Goal: Transaction & Acquisition: Purchase product/service

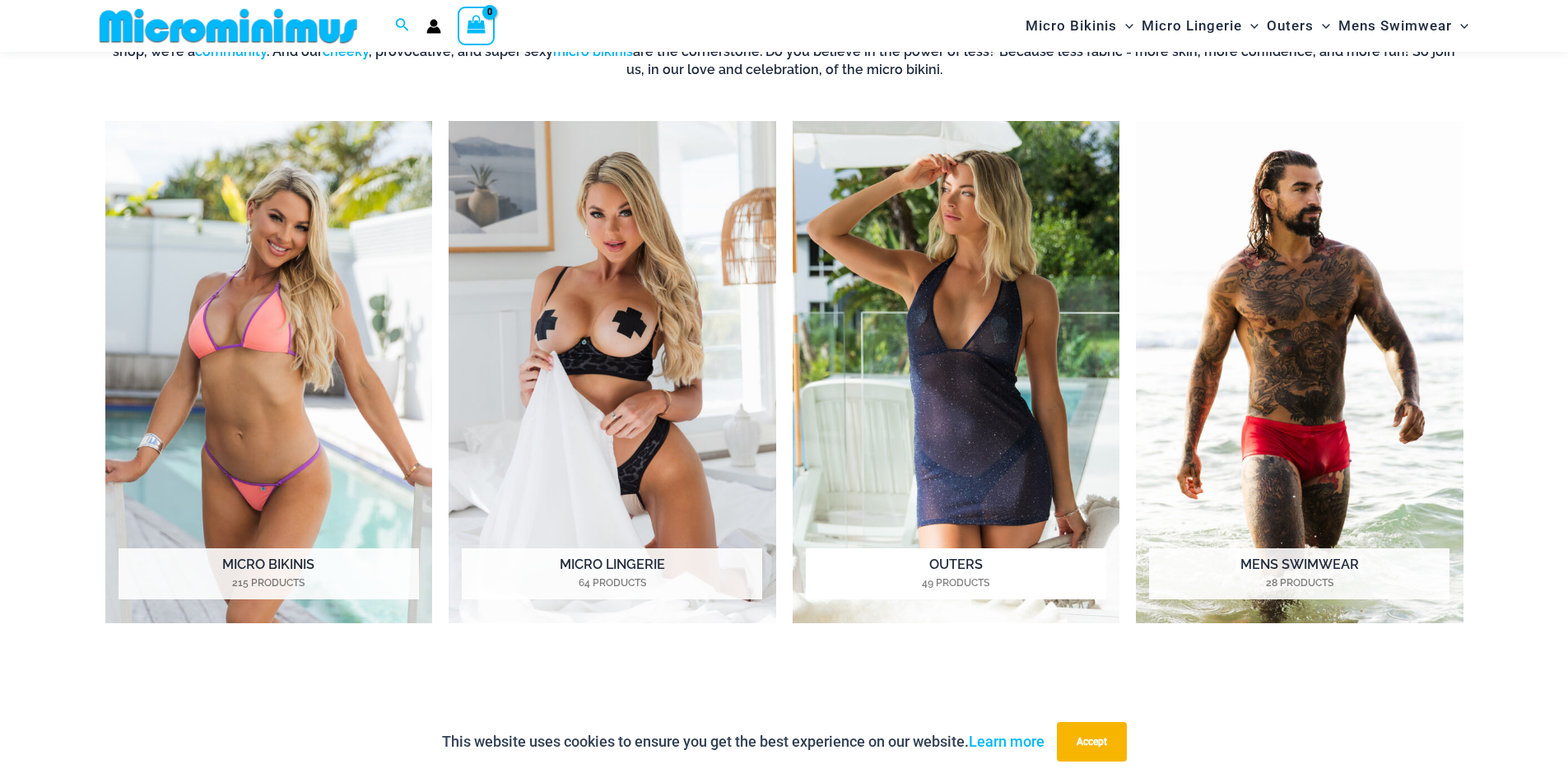
scroll to position [891, 0]
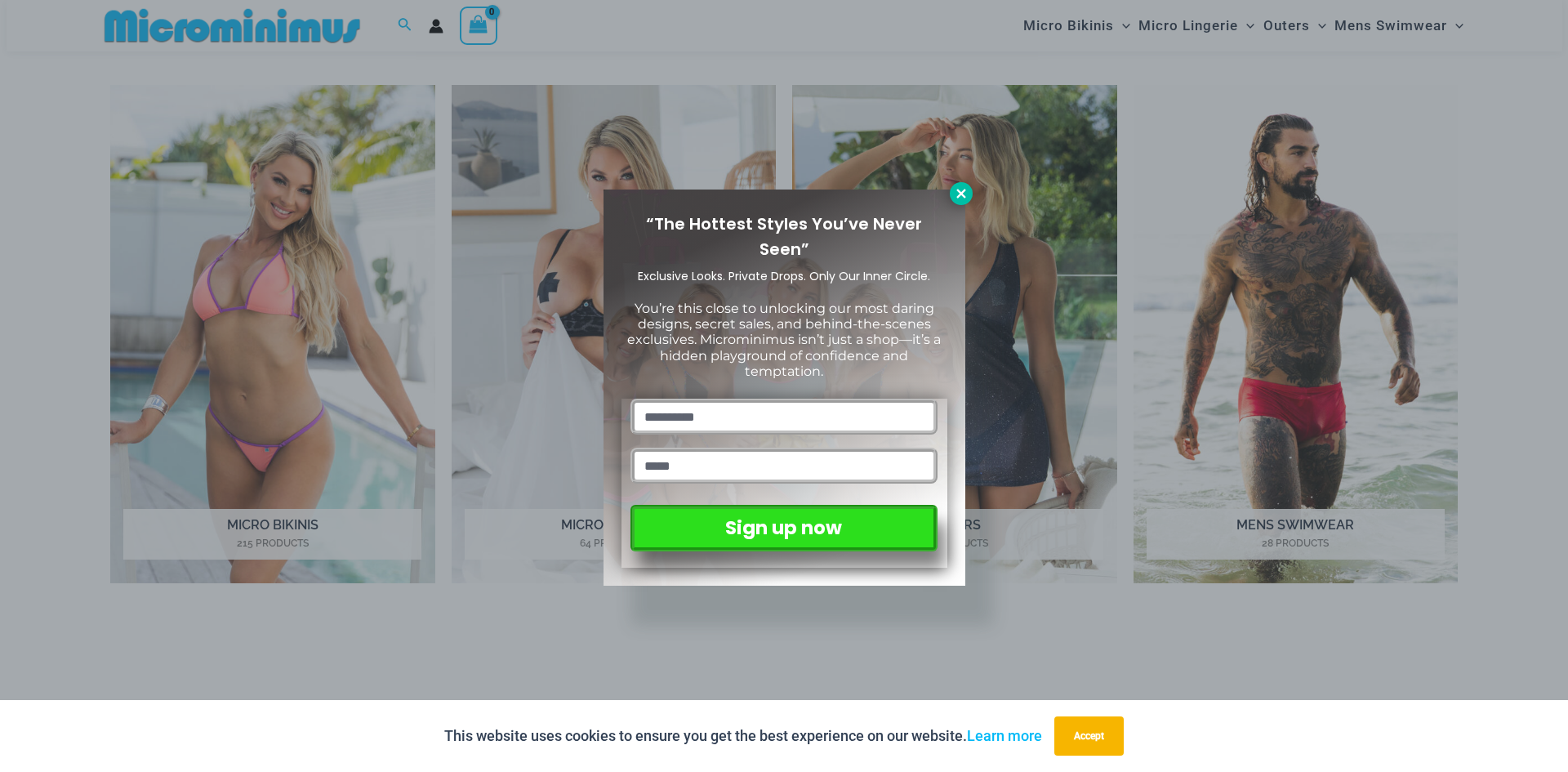
click at [963, 197] on icon at bounding box center [961, 193] width 9 height 9
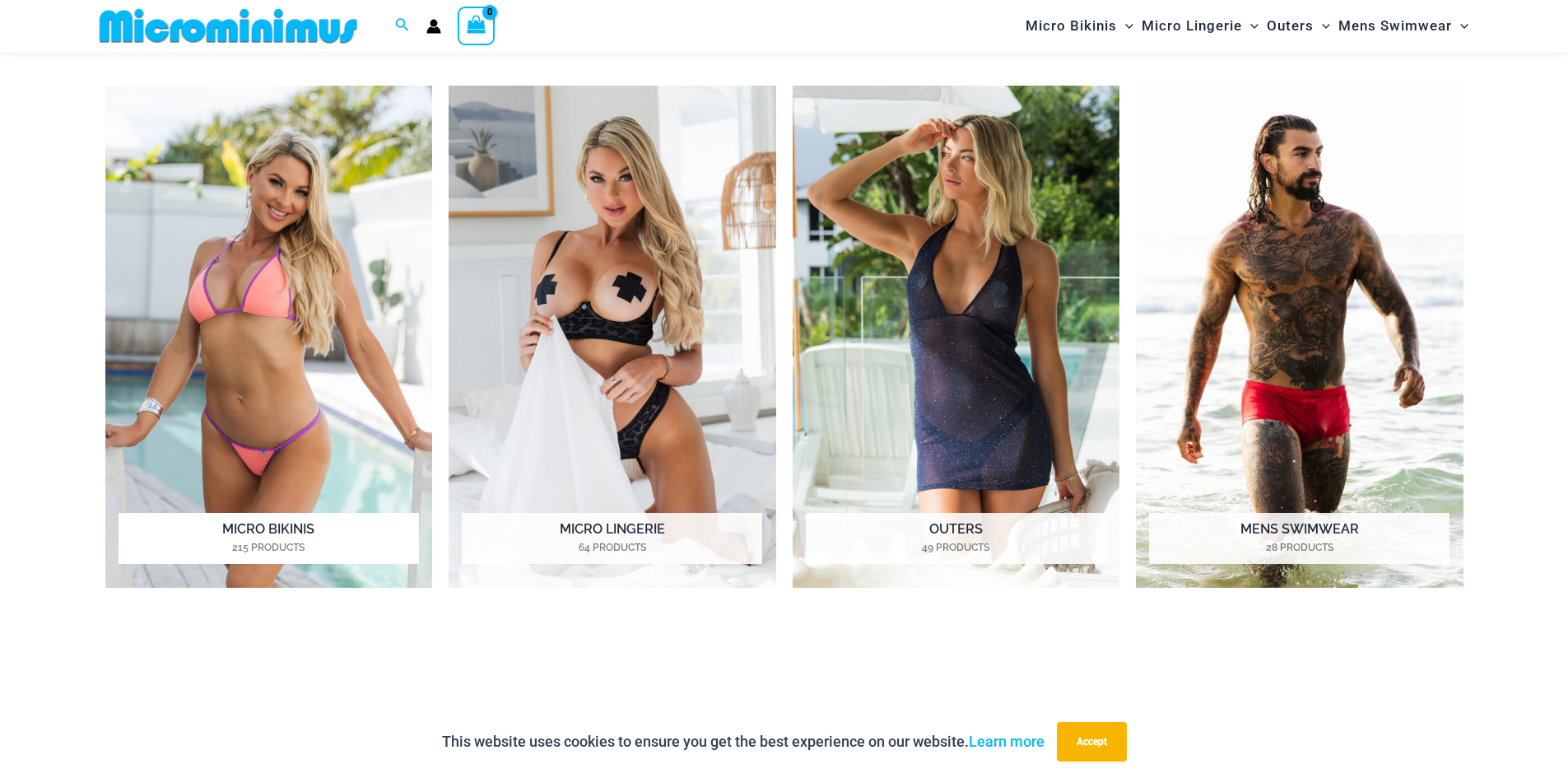
click at [289, 421] on img "Visit product category Micro Bikinis" at bounding box center [269, 337] width 328 height 503
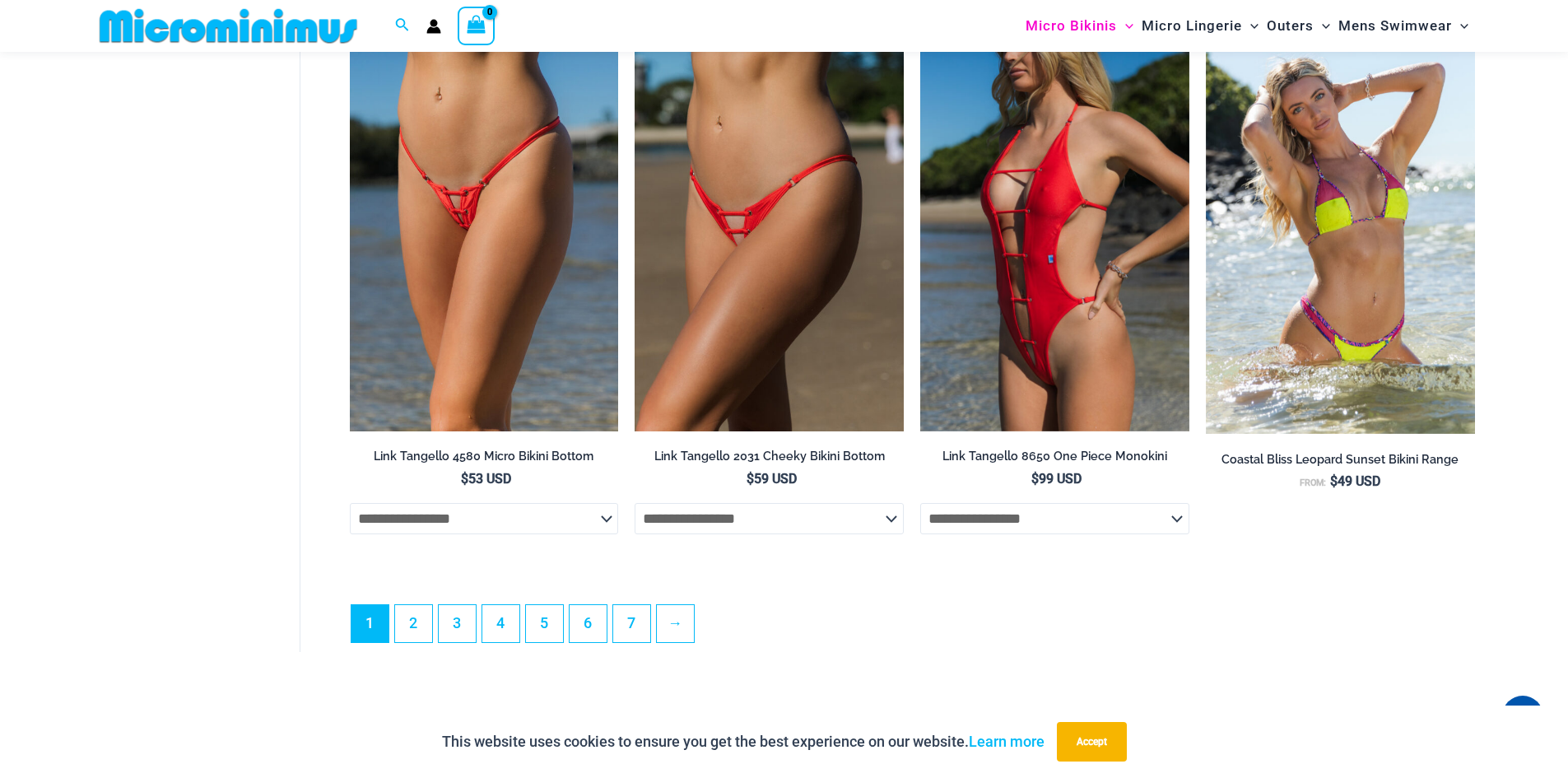
scroll to position [4430, 0]
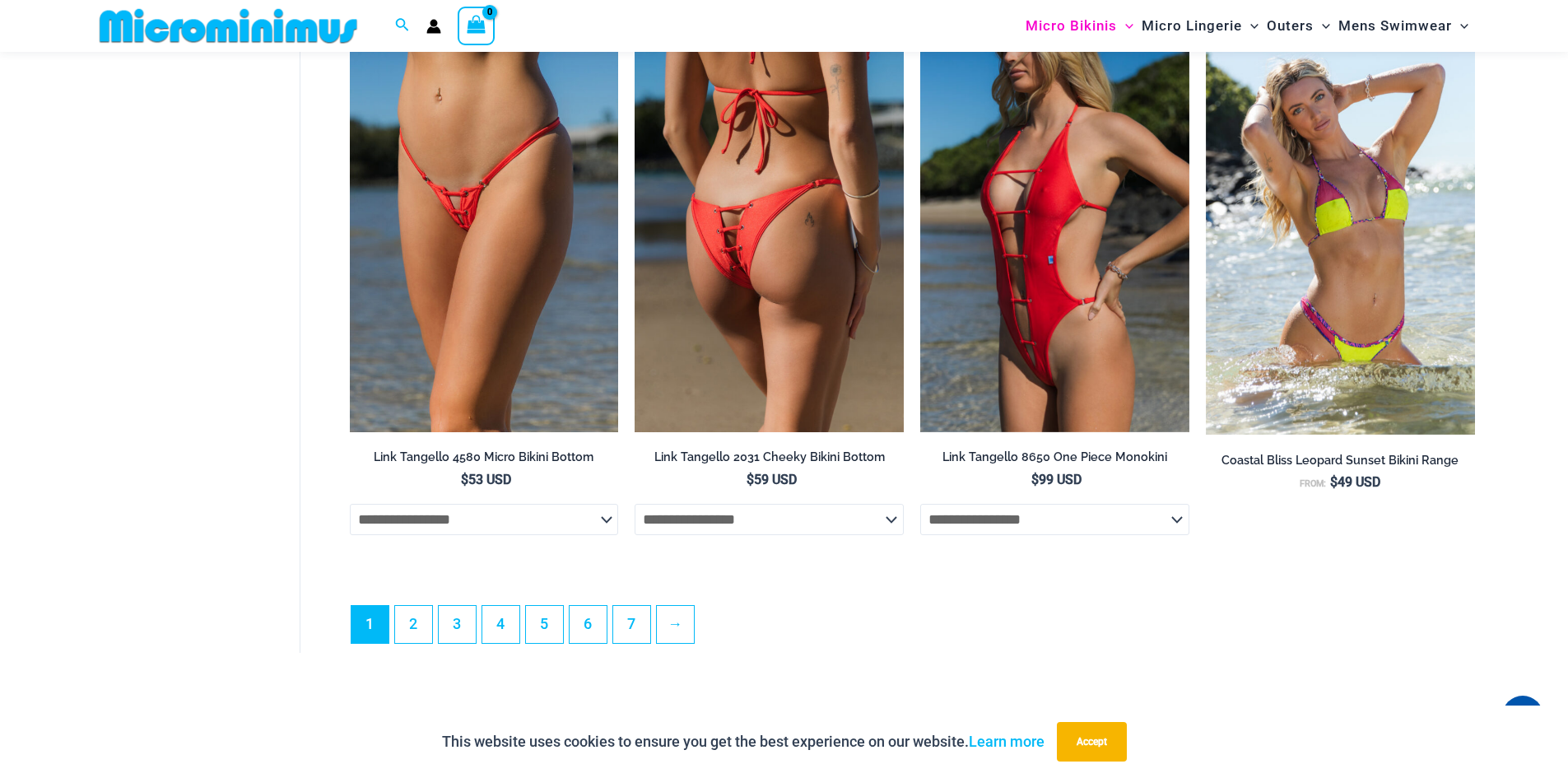
click at [667, 249] on img at bounding box center [769, 230] width 269 height 404
click at [743, 258] on img at bounding box center [769, 230] width 269 height 404
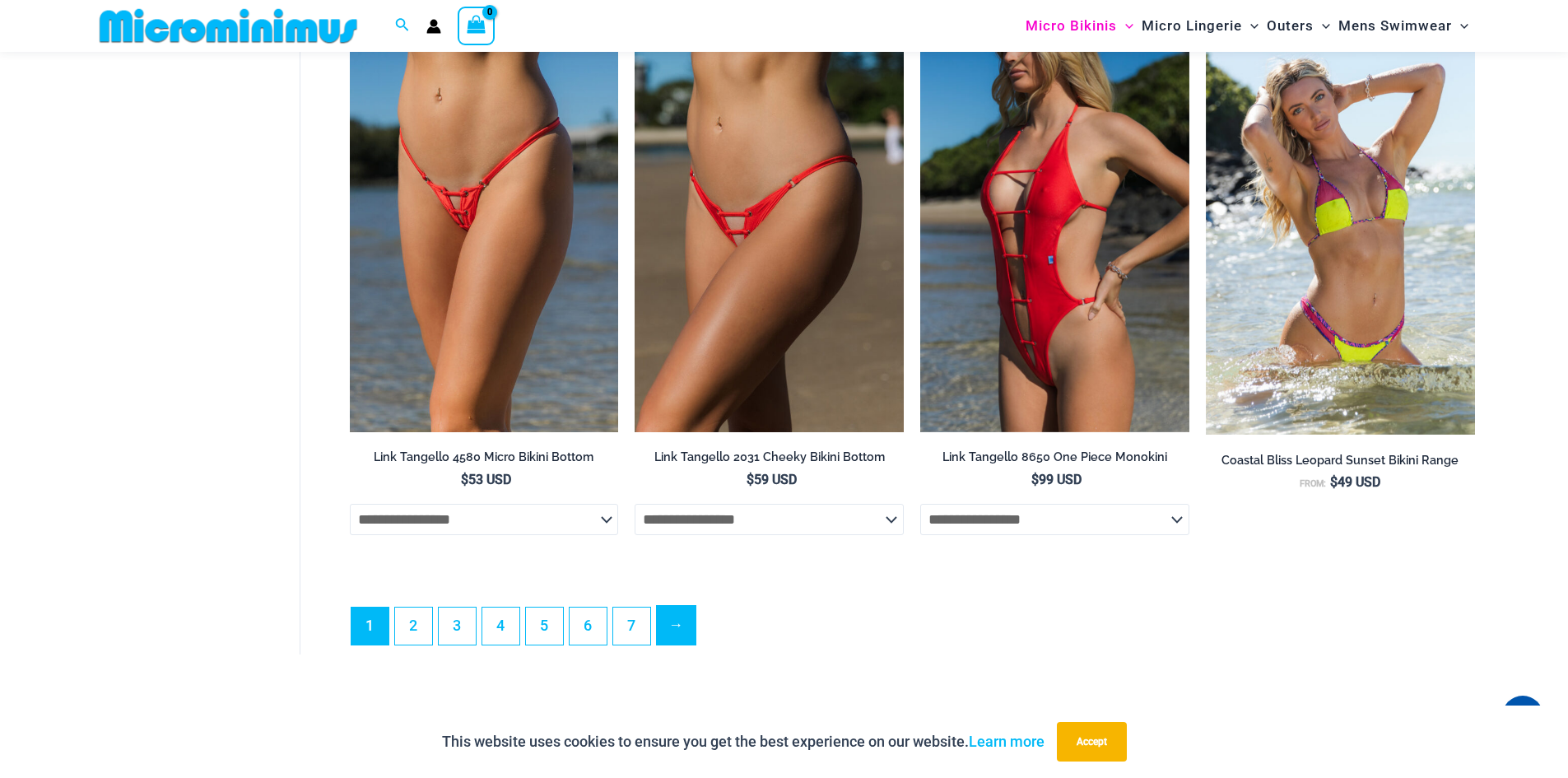
click at [677, 644] on link "→" at bounding box center [676, 625] width 39 height 39
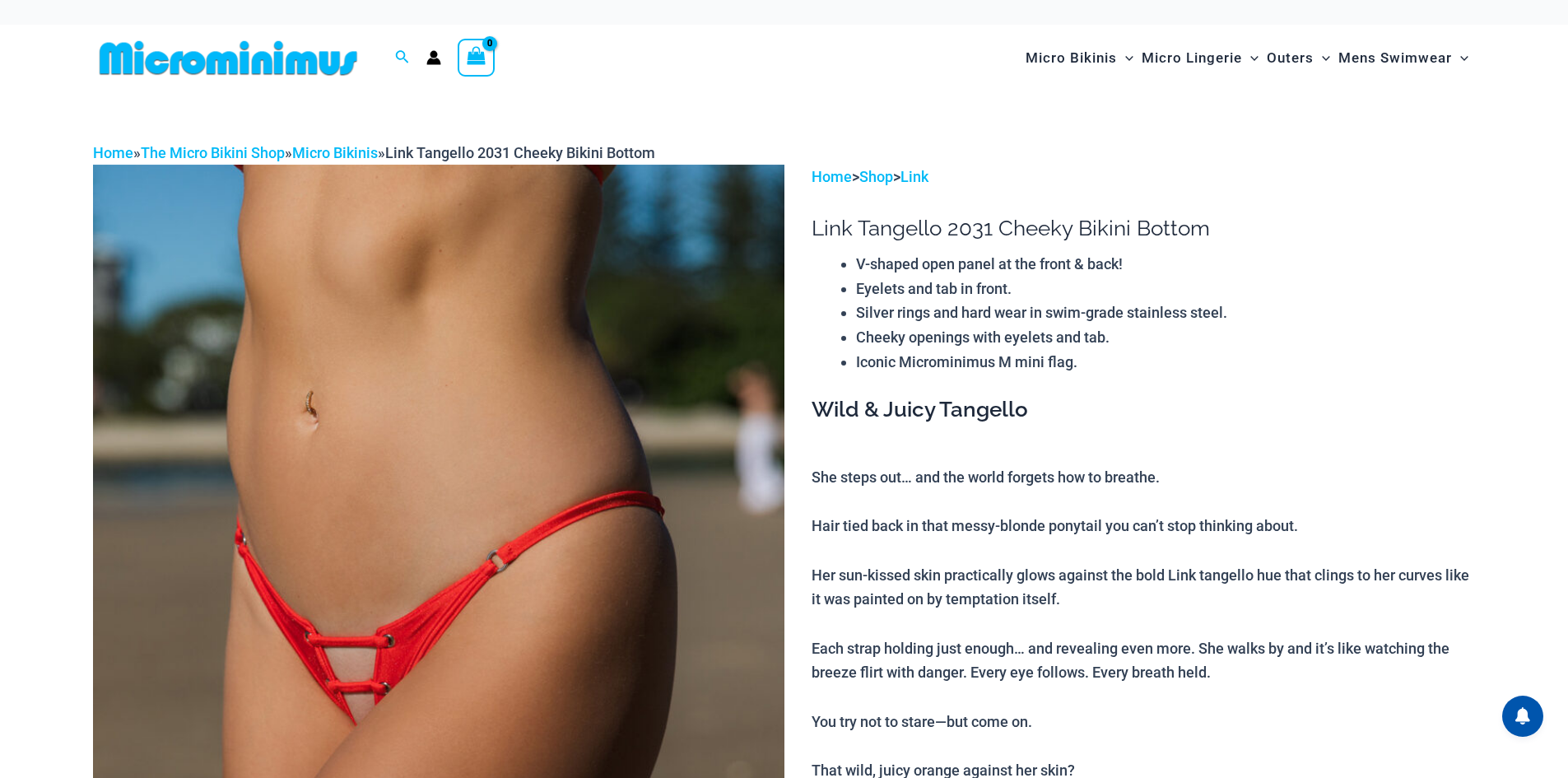
scroll to position [109, 0]
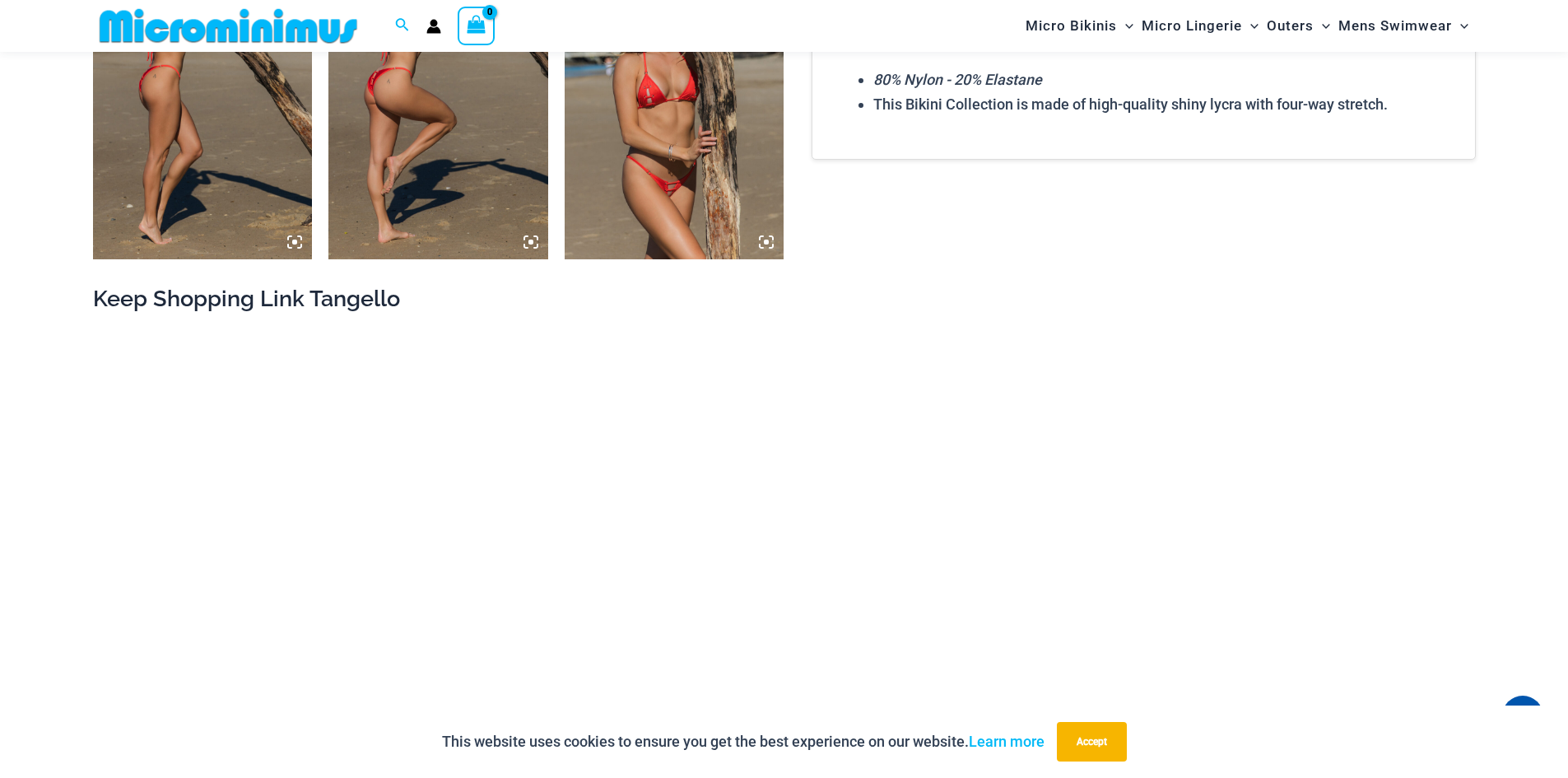
scroll to position [1642, 0]
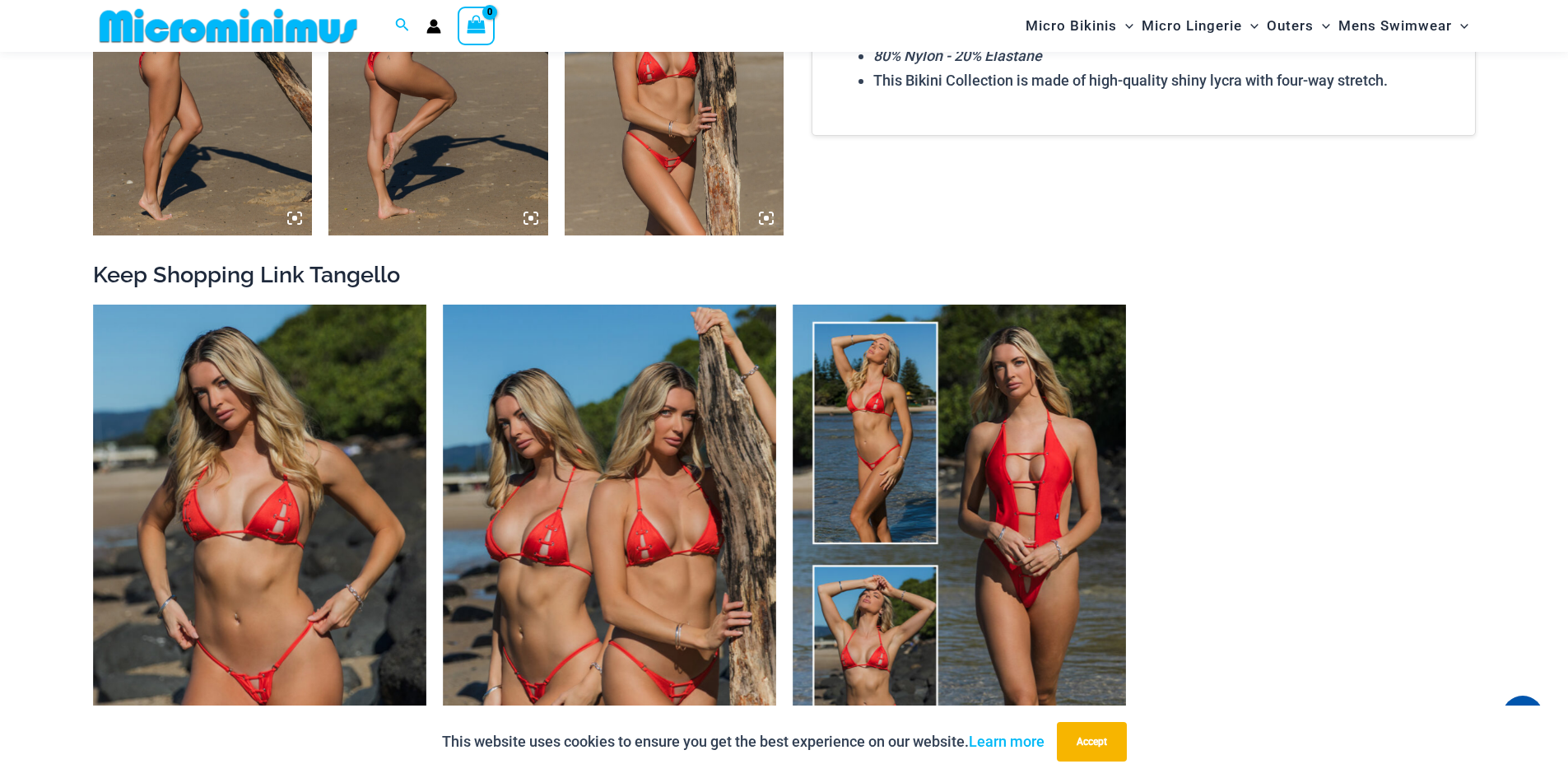
click at [766, 215] on icon at bounding box center [766, 218] width 15 height 15
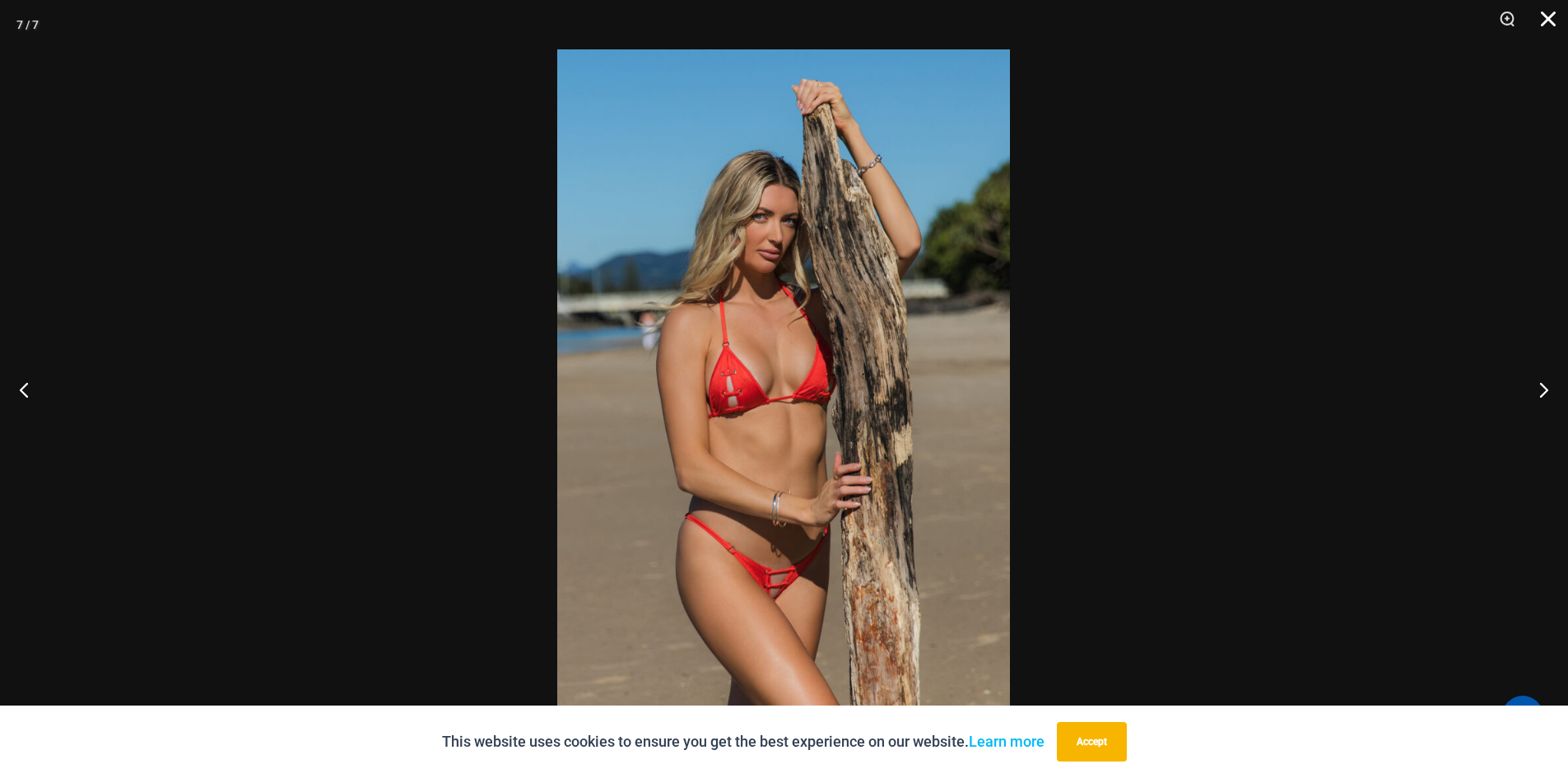
click at [1536, 22] on button "Close" at bounding box center [1542, 25] width 41 height 49
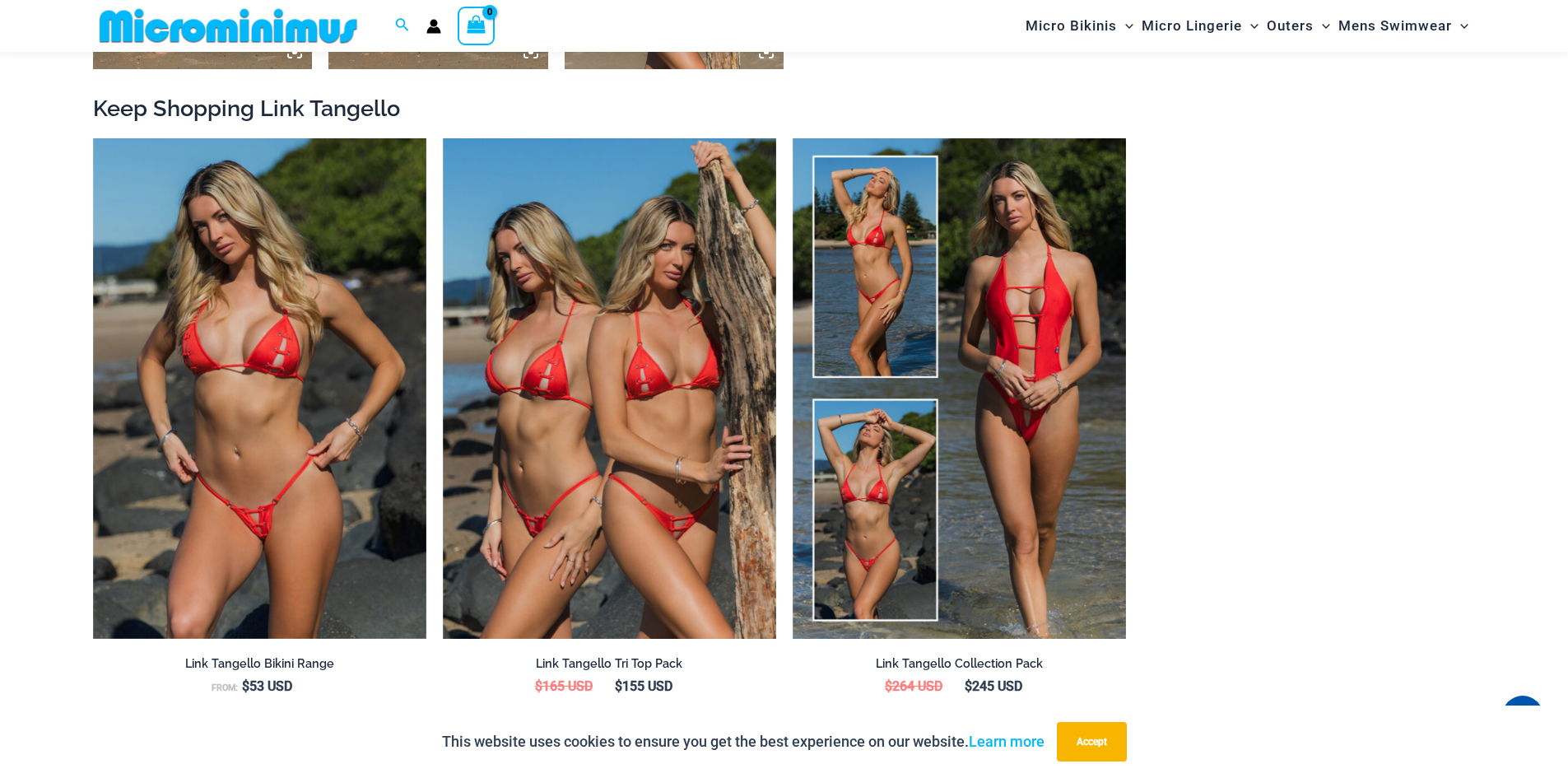
scroll to position [1807, 0]
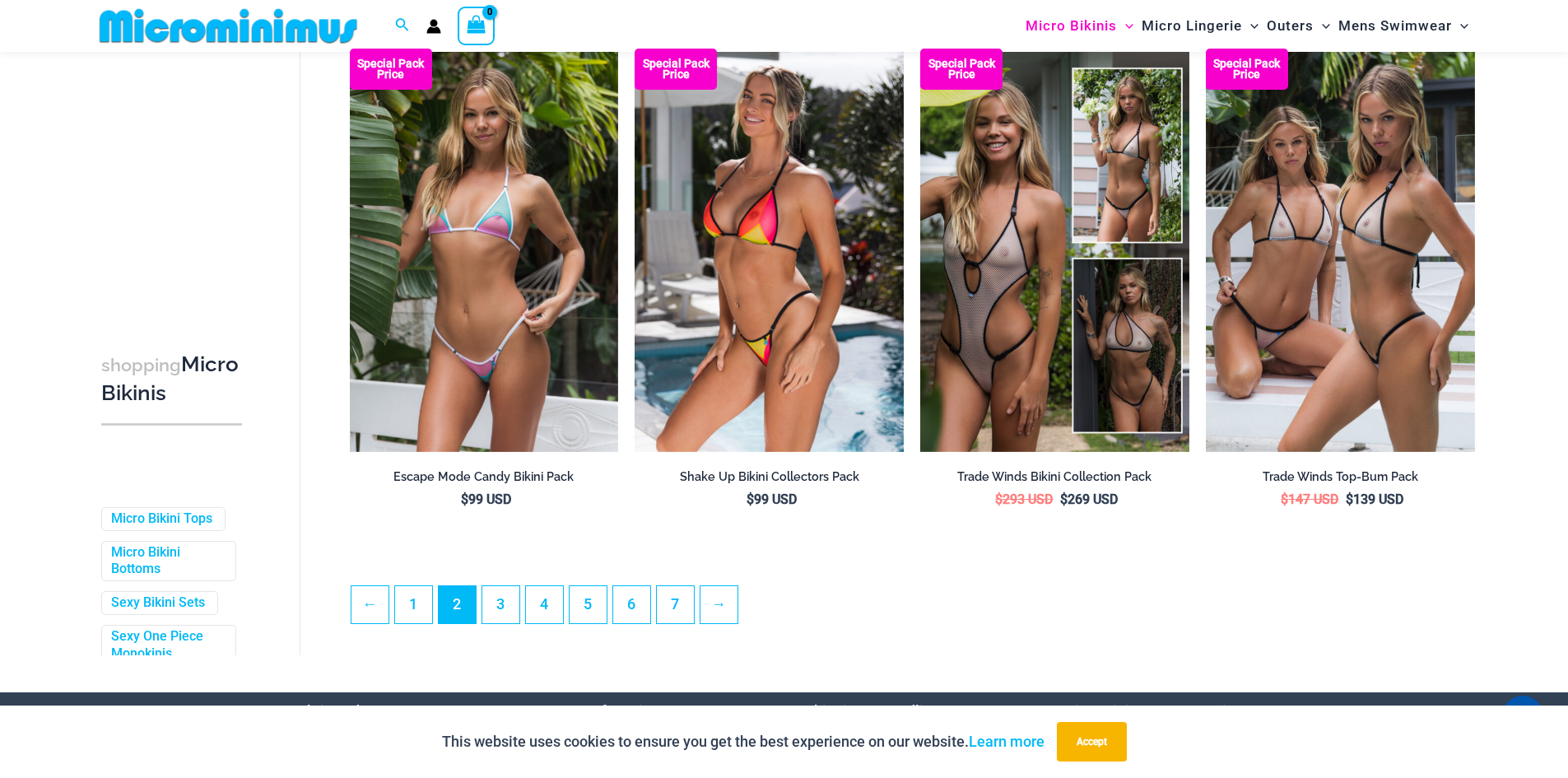
scroll to position [4183, 0]
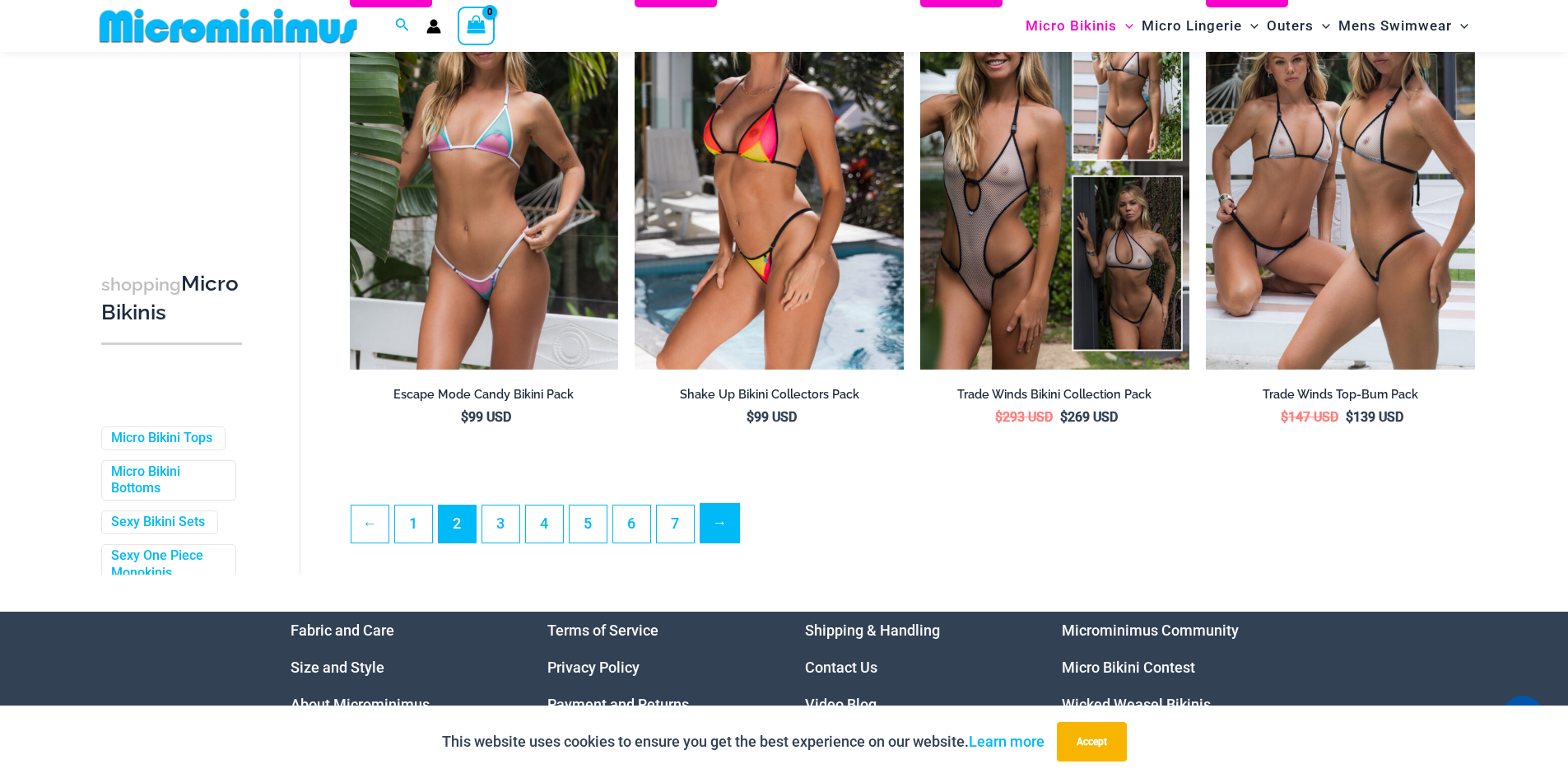
click at [725, 542] on link "→" at bounding box center [720, 523] width 39 height 39
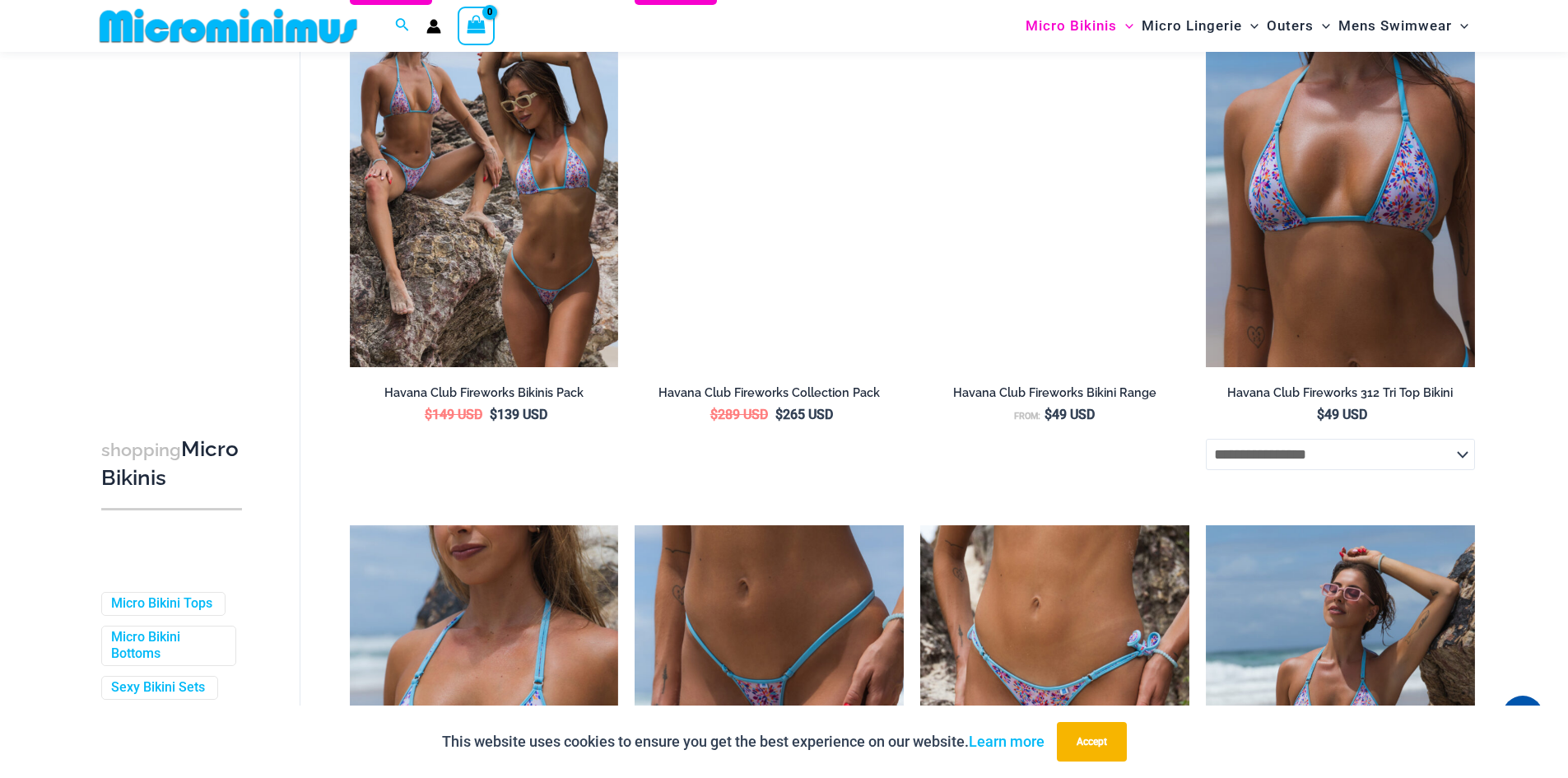
scroll to position [4190, 0]
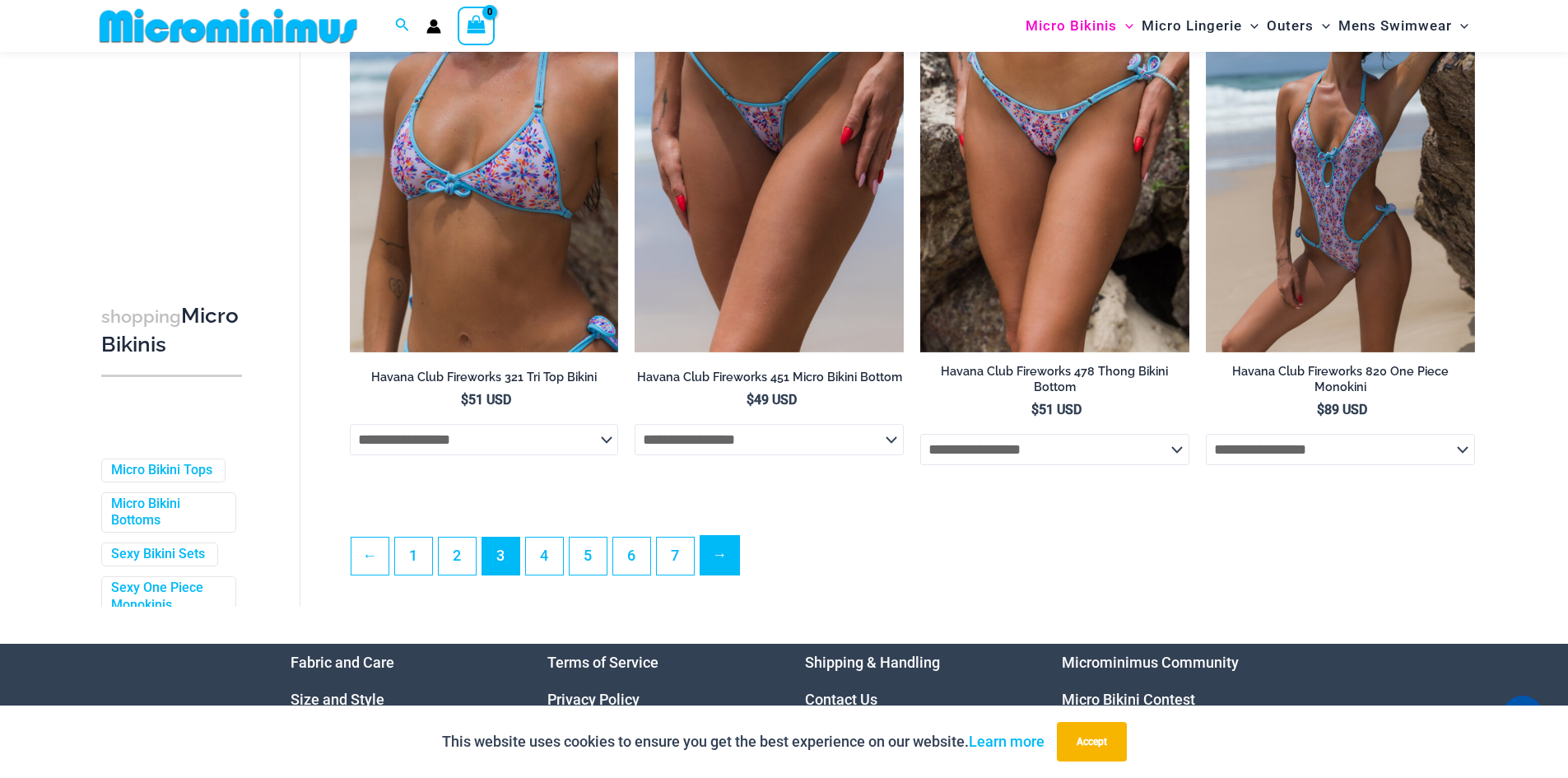
click at [725, 562] on link "→" at bounding box center [720, 555] width 39 height 39
